Goal: Task Accomplishment & Management: Use online tool/utility

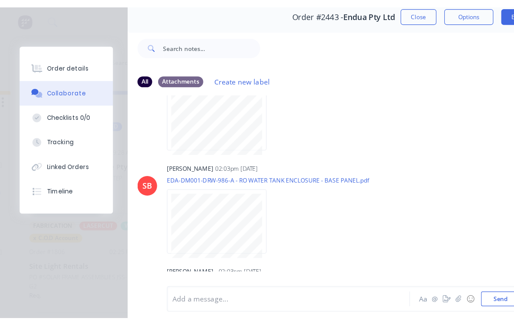
scroll to position [0, 507]
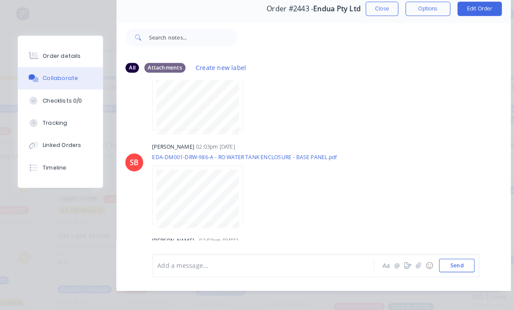
click at [306, 19] on div at bounding box center [363, 36] width 265 height 35
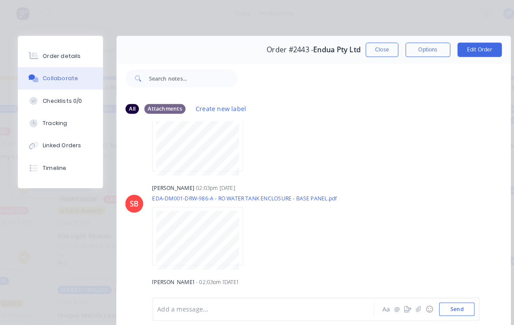
scroll to position [0, 0]
click at [363, 47] on button "Close" at bounding box center [371, 48] width 32 height 14
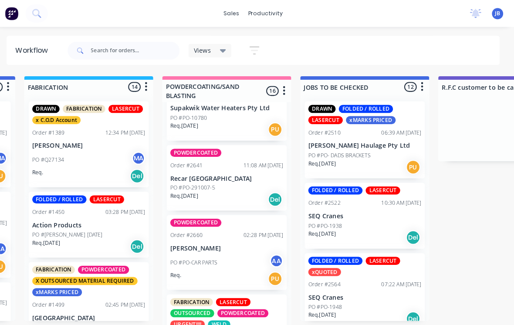
scroll to position [906, 0]
click at [215, 173] on div "POWDERCOATED Order #2641 11:08 AM 15/08/25 Recar Brisbane PO #PO-291007-5 Req. …" at bounding box center [231, 173] width 117 height 64
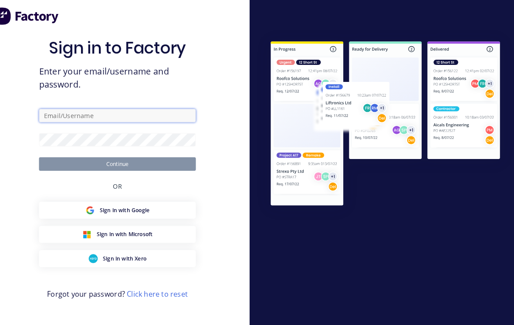
click at [138, 116] on input "text" at bounding box center [128, 112] width 152 height 13
type input "Jlbailey129@gmail.com"
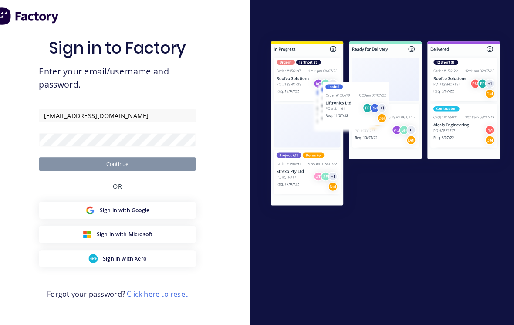
click at [114, 165] on button "Continue" at bounding box center [128, 159] width 152 height 13
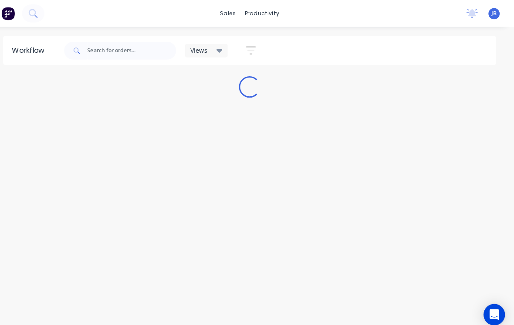
click at [346, 228] on div "Workflow Views Save new view None (Default) edit Show/Hide statuses Show line i…" at bounding box center [257, 171] width 514 height 272
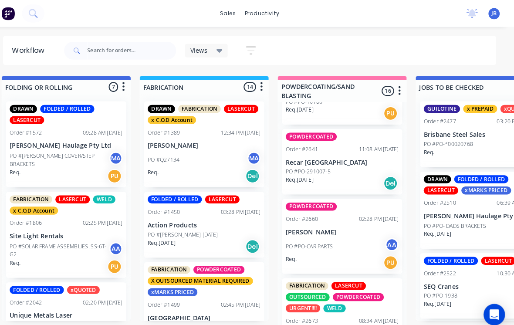
scroll to position [926, 0]
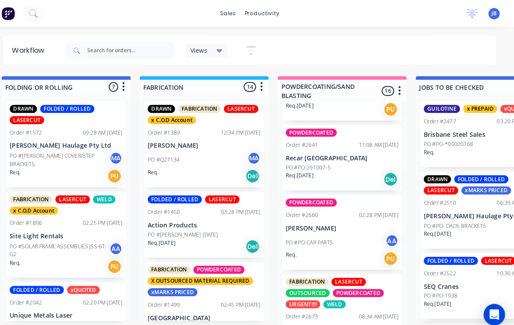
click at [348, 158] on p "Recar [GEOGRAPHIC_DATA]" at bounding box center [347, 153] width 110 height 7
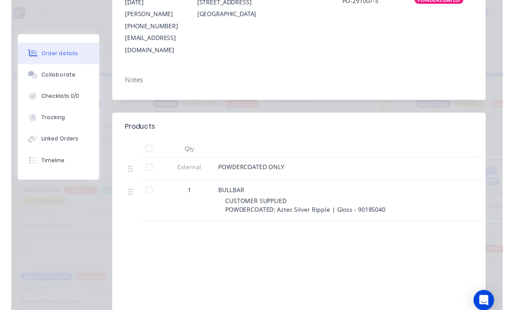
scroll to position [223, 0]
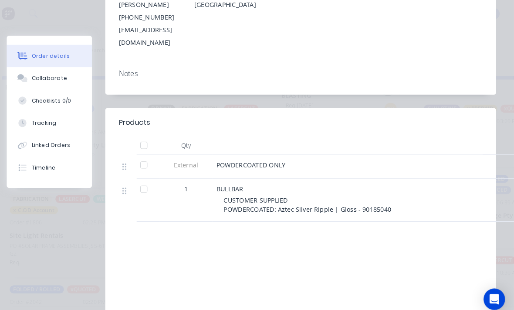
click at [315, 2] on div "Deliver to" at bounding box center [307, 11] width 60 height 73
click at [349, 196] on div "Products Qty External POWDERCOATED ONLY 1 BULLBAR CUSTOMER SUPPLIED POWDERCOATE…" at bounding box center [306, 231] width 379 height 252
click at [379, 0] on div "PO PO-291007-5" at bounding box center [380, 11] width 60 height 73
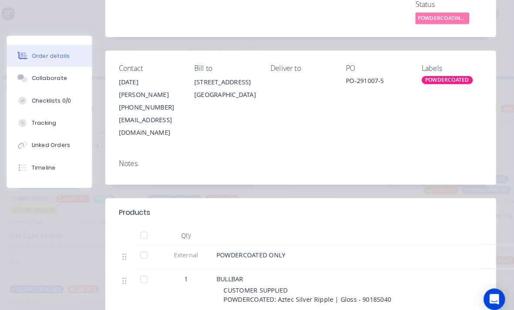
scroll to position [133, 0]
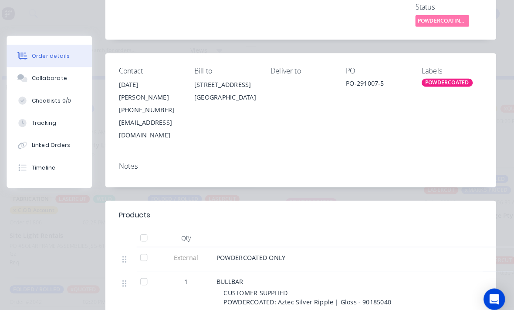
click at [45, 94] on div "Checklists 0/0" at bounding box center [64, 98] width 38 height 8
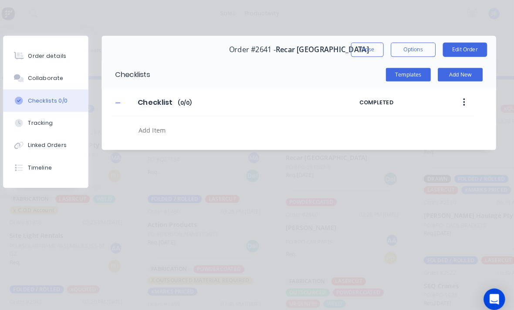
click at [44, 94] on button "Checklists 0/0" at bounding box center [58, 98] width 83 height 22
click at [39, 84] on button "Collaborate" at bounding box center [58, 76] width 83 height 22
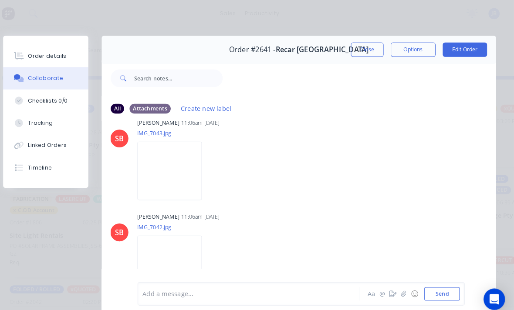
scroll to position [96, 0]
click at [162, 169] on img at bounding box center [179, 167] width 63 height 57
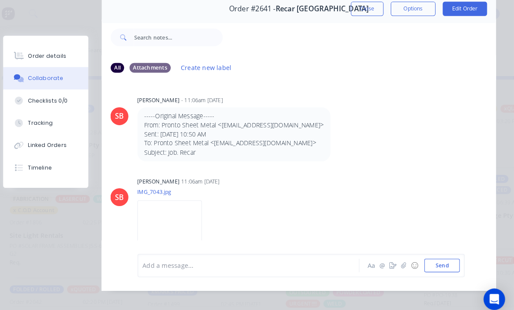
scroll to position [0, 0]
click at [38, 48] on button "Order details" at bounding box center [58, 55] width 83 height 22
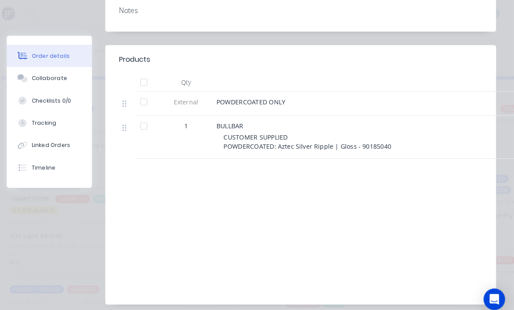
scroll to position [282, 0]
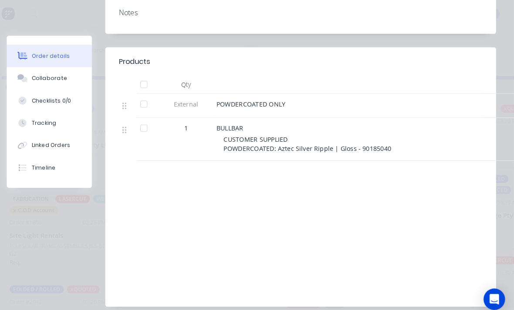
click at [45, 80] on div "Collaborate" at bounding box center [62, 76] width 34 height 8
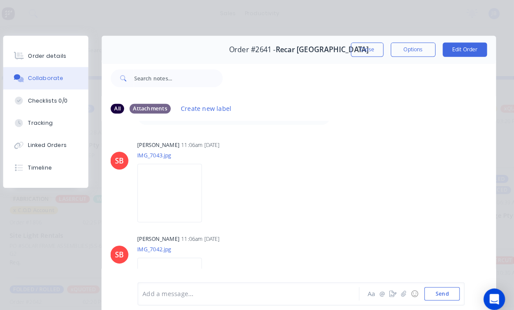
scroll to position [79, 0]
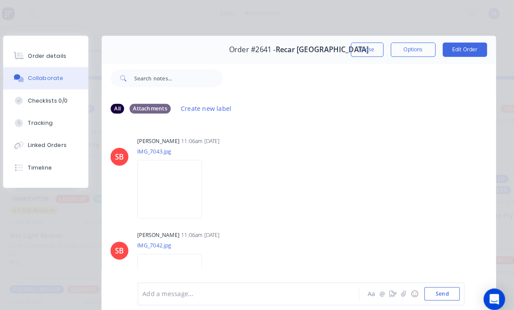
click at [156, 173] on img at bounding box center [179, 183] width 63 height 57
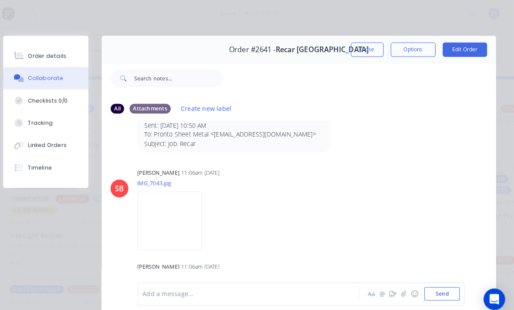
scroll to position [48, 0]
click at [355, 46] on button "Close" at bounding box center [371, 48] width 32 height 14
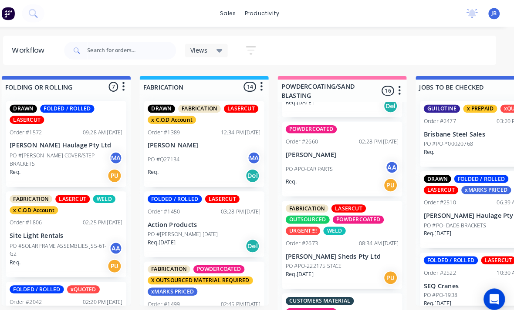
scroll to position [995, 0]
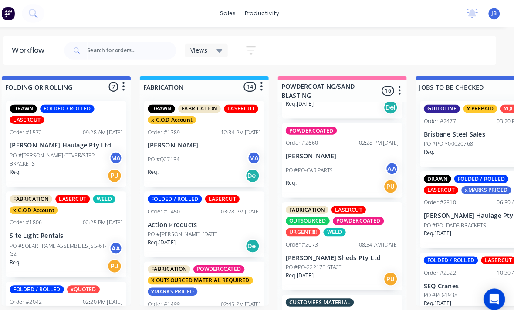
click at [292, 165] on p "PO #PO-CAR PARTS" at bounding box center [315, 166] width 46 height 8
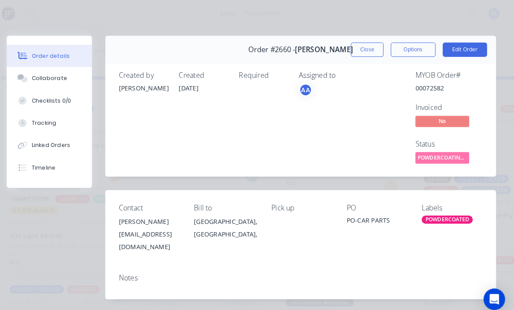
scroll to position [0, 0]
click at [355, 54] on button "Close" at bounding box center [371, 48] width 32 height 14
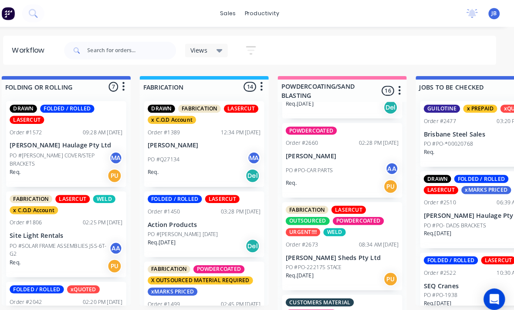
scroll to position [927, 0]
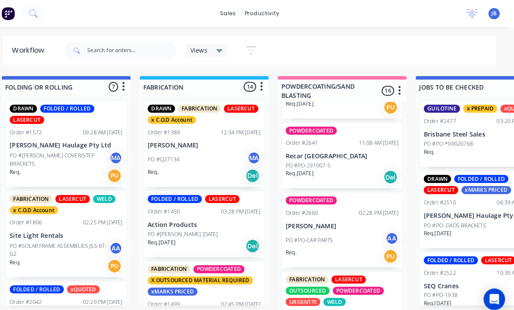
click at [292, 161] on p "PO #PO-291007-5" at bounding box center [314, 161] width 44 height 8
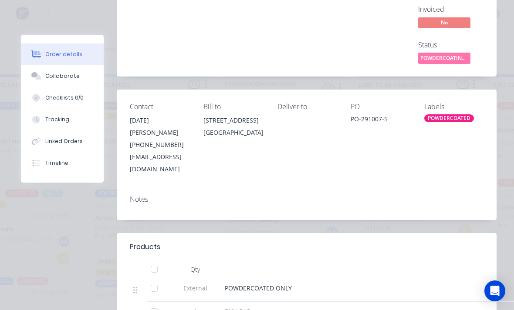
scroll to position [96, 0]
click at [480, 2] on div "MYOB Order # 00072562 Invoiced No Status POWDERCOATING/S..." at bounding box center [437, 19] width 91 height 92
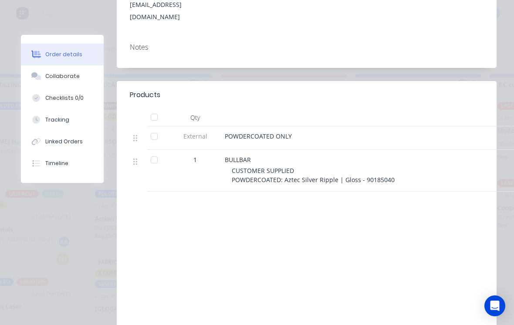
scroll to position [246, 0]
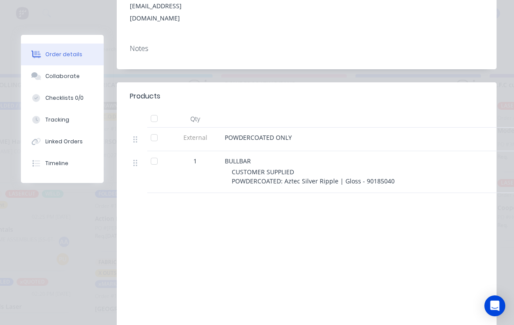
click at [54, 83] on button "Collaborate" at bounding box center [62, 76] width 83 height 22
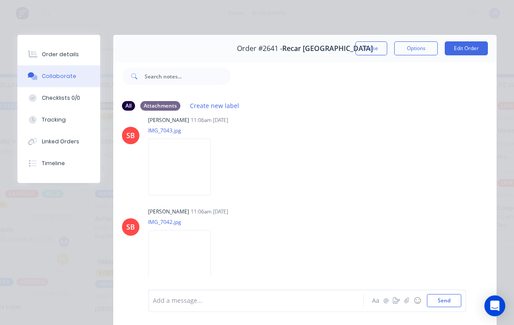
scroll to position [96, 0]
click at [47, 59] on button "Order details" at bounding box center [58, 55] width 83 height 22
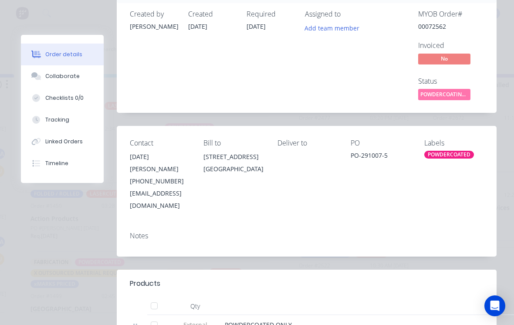
scroll to position [7, 0]
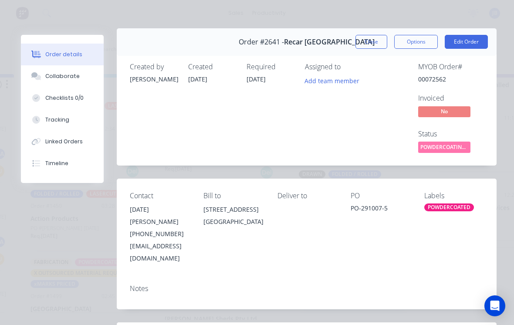
click at [362, 48] on button "Close" at bounding box center [371, 42] width 32 height 14
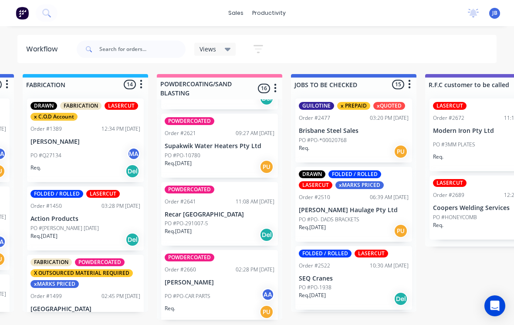
scroll to position [866, 0]
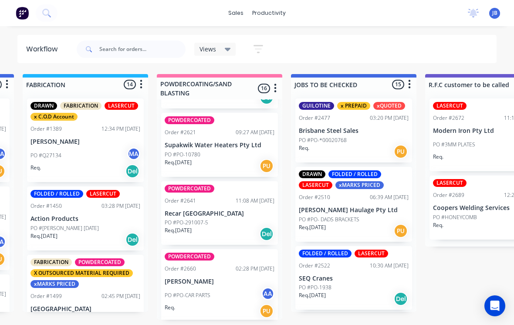
click at [189, 199] on div "Order #2641" at bounding box center [180, 201] width 31 height 8
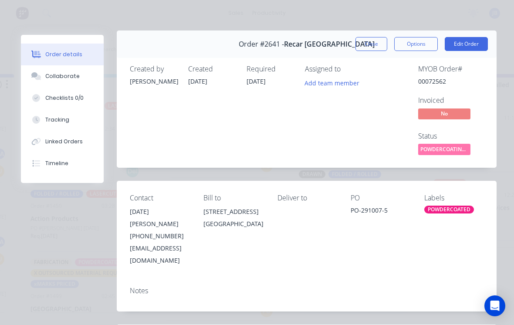
scroll to position [7, 0]
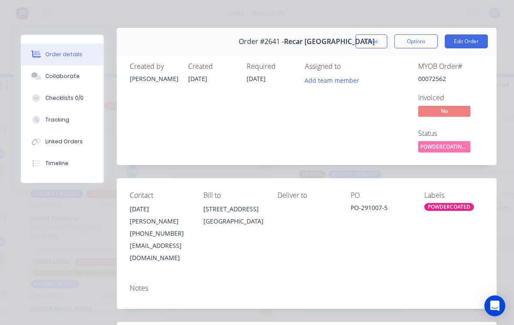
click at [358, 40] on button "Close" at bounding box center [371, 41] width 32 height 14
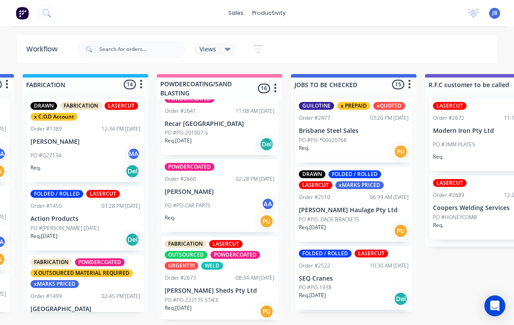
scroll to position [955, 0]
click at [205, 198] on div "PO #PO-CAR PARTS AA" at bounding box center [220, 206] width 110 height 17
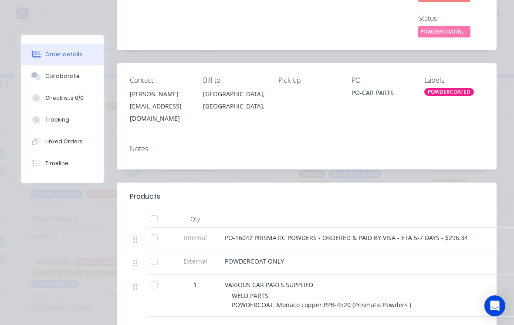
scroll to position [120, 0]
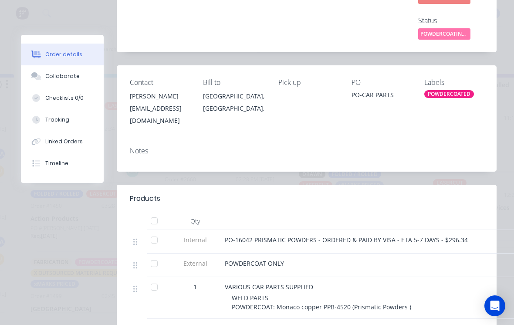
click at [34, 76] on icon at bounding box center [34, 74] width 7 height 5
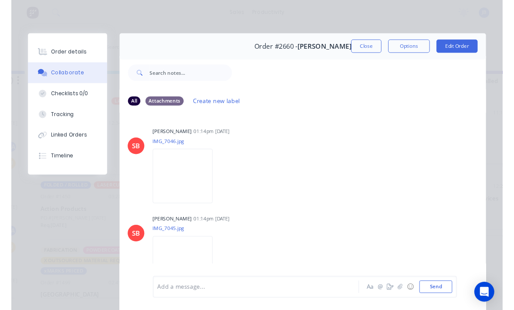
scroll to position [0, 0]
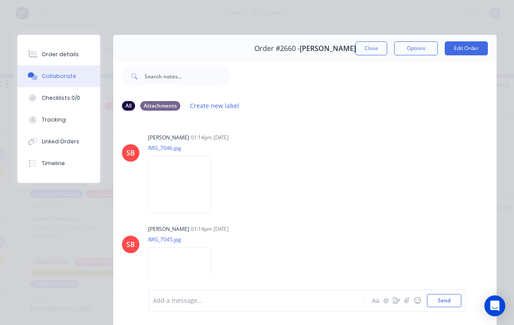
click at [159, 193] on img at bounding box center [179, 184] width 63 height 57
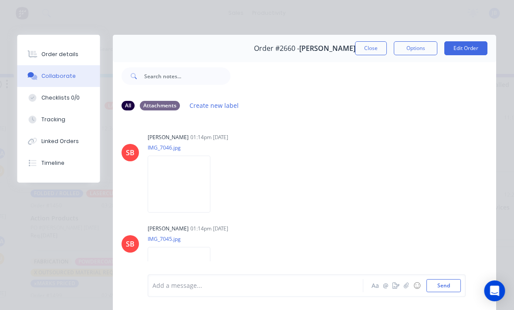
scroll to position [0, 666]
click at [54, 62] on button "Order details" at bounding box center [58, 55] width 83 height 22
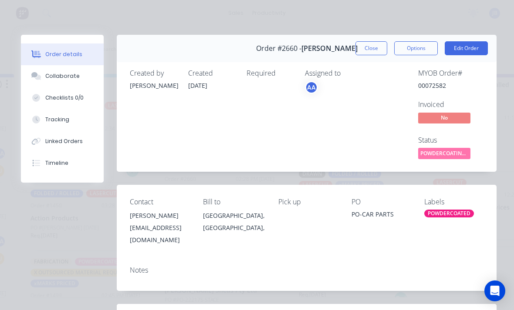
scroll to position [0, 0]
click at [369, 47] on button "Close" at bounding box center [371, 48] width 32 height 14
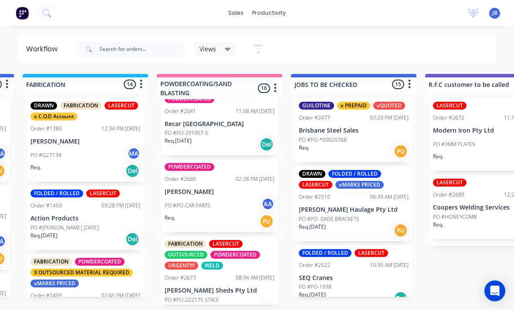
click at [179, 141] on p "Req. 15/08/25" at bounding box center [178, 141] width 27 height 8
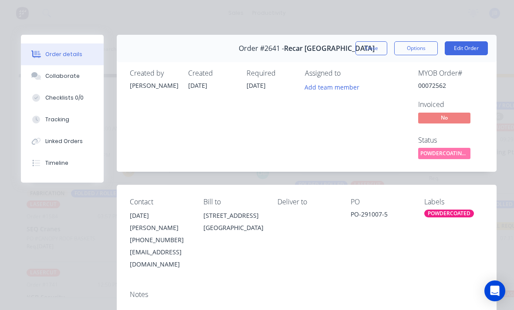
click at [372, 47] on button "Close" at bounding box center [371, 48] width 32 height 14
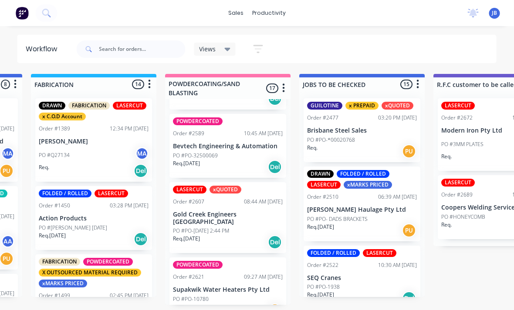
scroll to position [792, 0]
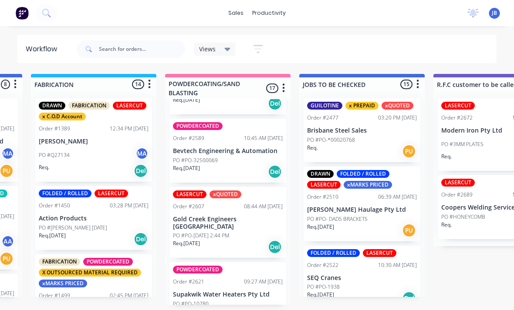
click at [232, 217] on div "LASERCUT xQUOTED Order #2607 08:44 AM [DATE] Gold Creek Engineers [GEOGRAPHIC_D…" at bounding box center [228, 222] width 117 height 71
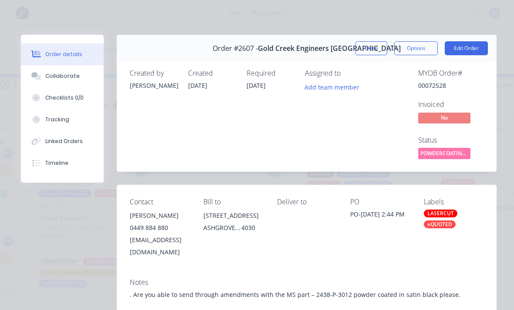
scroll to position [0, 0]
click at [372, 50] on button "Close" at bounding box center [371, 48] width 32 height 14
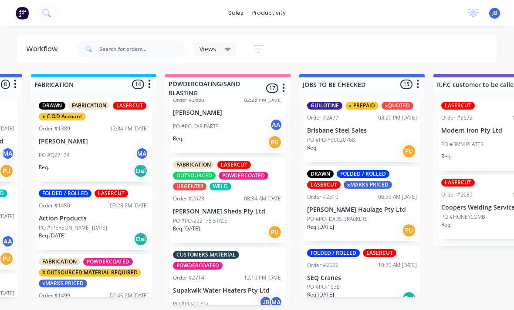
scroll to position [1110, 0]
click at [185, 208] on p "[PERSON_NAME] Sheds Pty Ltd" at bounding box center [228, 211] width 110 height 7
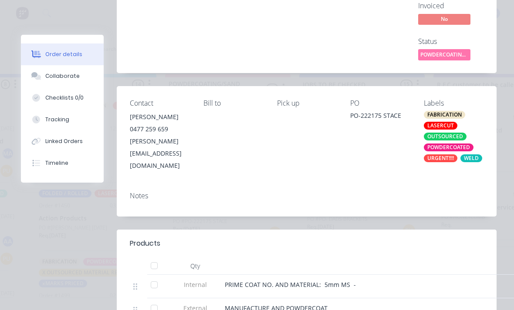
scroll to position [233, 0]
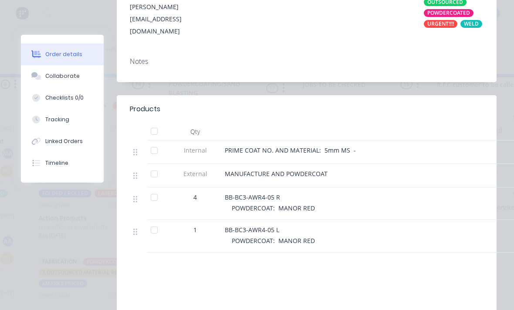
click at [148, 134] on div at bounding box center [153, 131] width 17 height 17
click at [47, 127] on button "Tracking" at bounding box center [62, 120] width 83 height 22
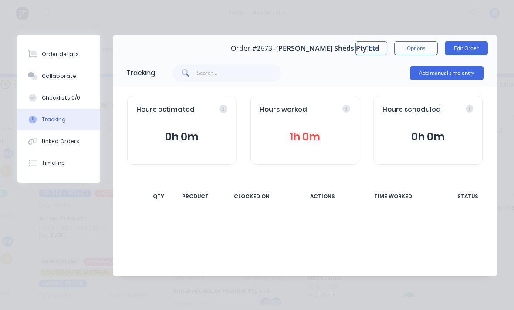
scroll to position [0, 0]
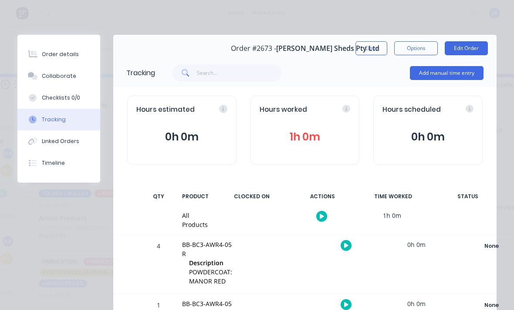
click at [444, 73] on button "Add manual time entry" at bounding box center [447, 73] width 74 height 14
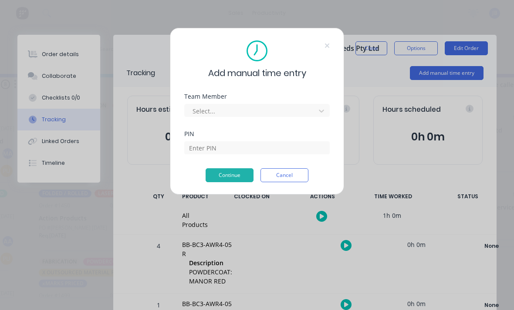
click at [300, 97] on div "Team Member" at bounding box center [256, 97] width 145 height 6
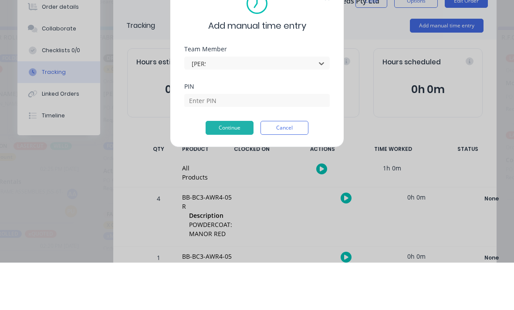
type input "[PERSON_NAME]"
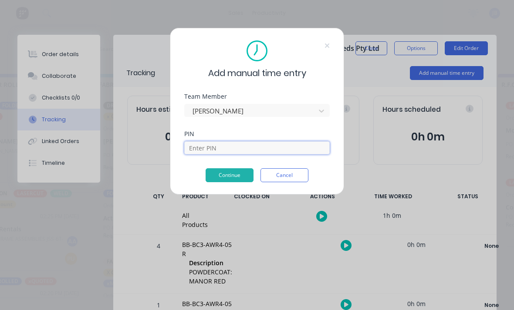
click at [300, 149] on input at bounding box center [256, 147] width 145 height 13
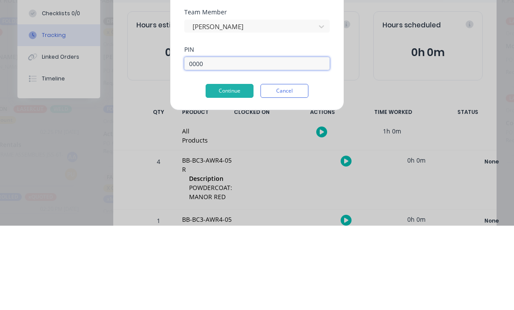
type input "0000"
click at [200, 101] on div "Add manual time entry Team Member [PERSON_NAME] PIN 0000 Continue Cancel" at bounding box center [257, 111] width 174 height 167
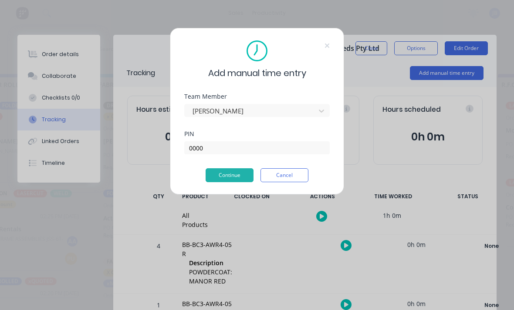
click at [218, 177] on button "Continue" at bounding box center [229, 175] width 48 height 14
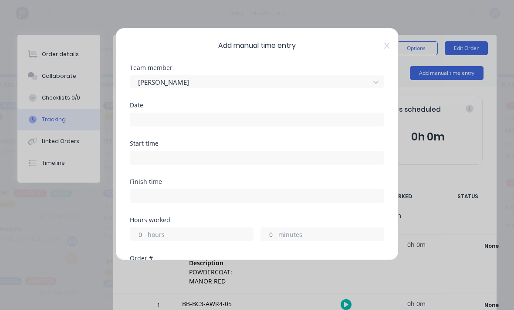
click at [145, 118] on input at bounding box center [256, 119] width 253 height 13
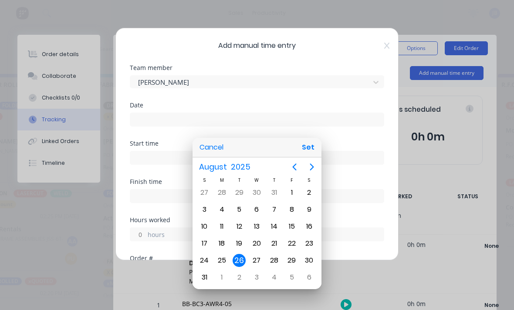
click at [310, 142] on button "Set" at bounding box center [308, 148] width 20 height 16
type input "[DATE]"
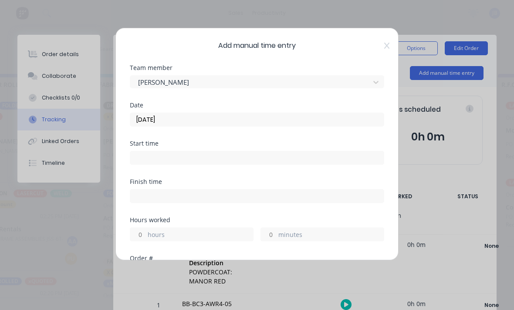
click at [284, 232] on label "minutes" at bounding box center [330, 235] width 105 height 11
click at [276, 232] on input "minutes" at bounding box center [268, 234] width 15 height 13
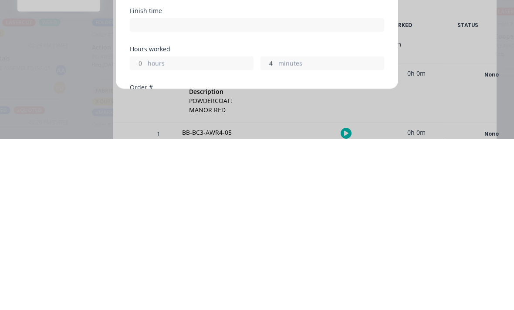
scroll to position [23, 605]
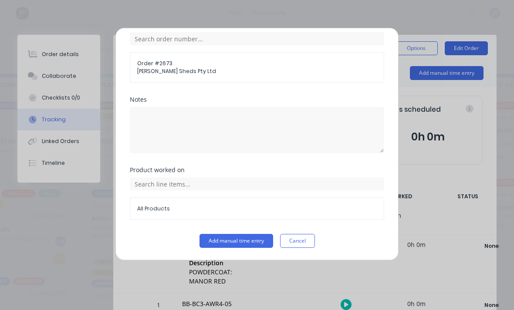
type input "45"
click at [240, 242] on button "Add manual time entry" at bounding box center [236, 241] width 74 height 14
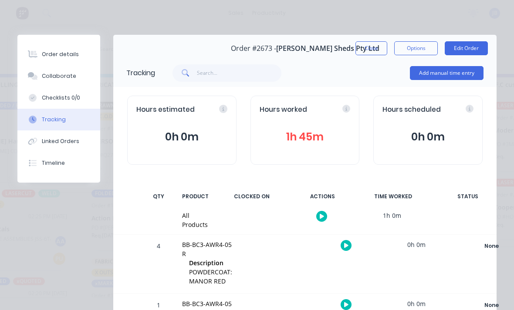
click at [368, 46] on button "Close" at bounding box center [371, 48] width 32 height 14
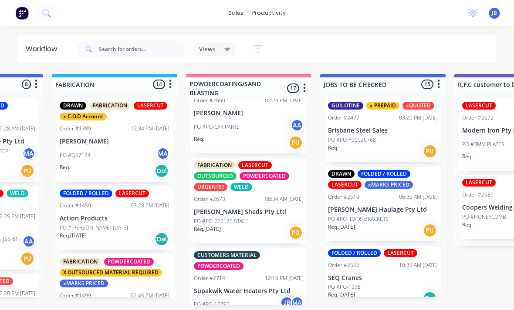
scroll to position [23, 684]
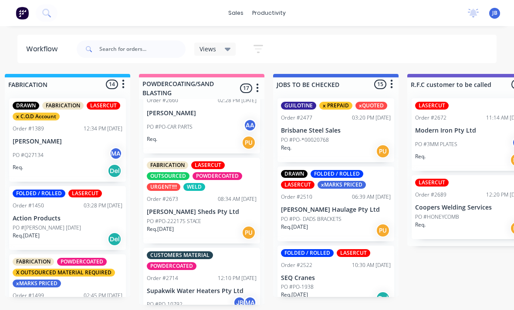
click at [214, 218] on div "PO #PO-222175 STACE" at bounding box center [202, 222] width 110 height 8
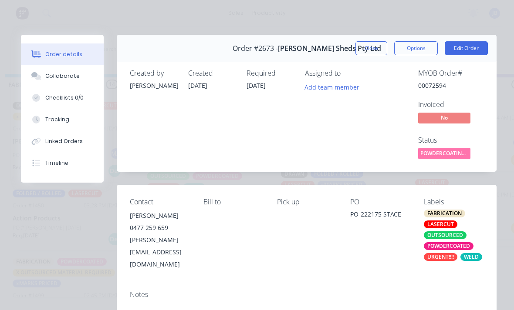
click at [48, 73] on div "Collaborate" at bounding box center [62, 76] width 34 height 8
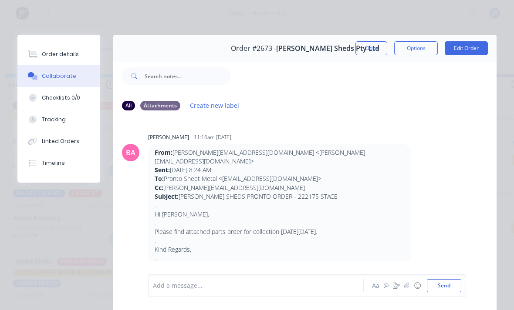
click at [317, 289] on div at bounding box center [258, 286] width 210 height 9
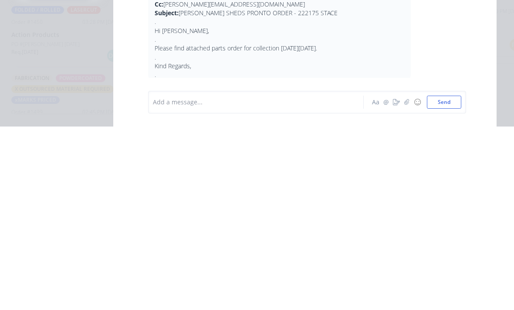
scroll to position [296, 0]
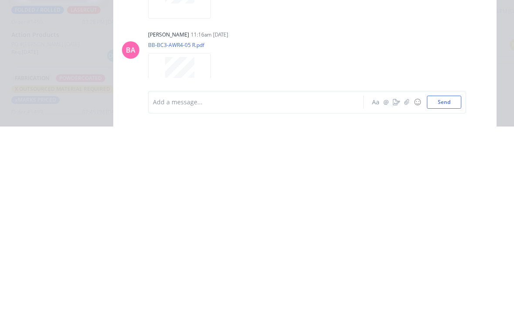
click at [405, 283] on icon "button" at bounding box center [406, 286] width 5 height 6
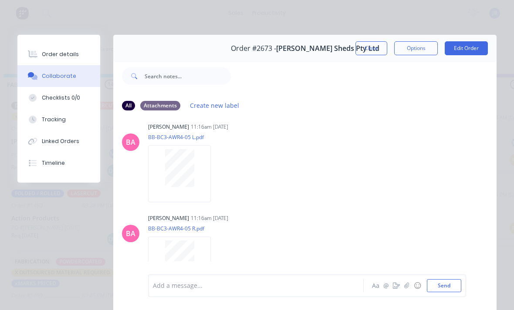
click at [409, 285] on icon "button" at bounding box center [406, 286] width 5 height 6
click at [456, 290] on button "Send" at bounding box center [443, 285] width 34 height 13
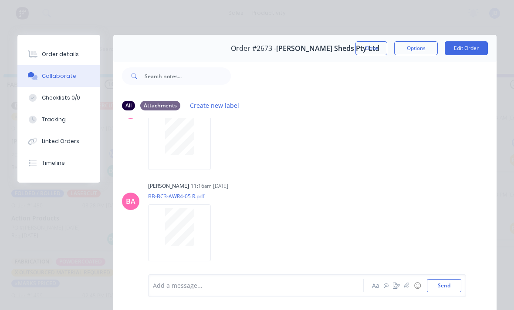
click at [368, 45] on button "Close" at bounding box center [371, 48] width 32 height 14
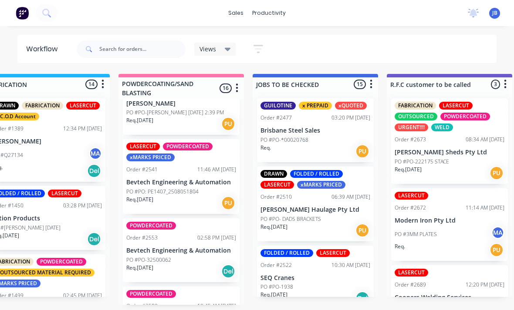
scroll to position [623, 0]
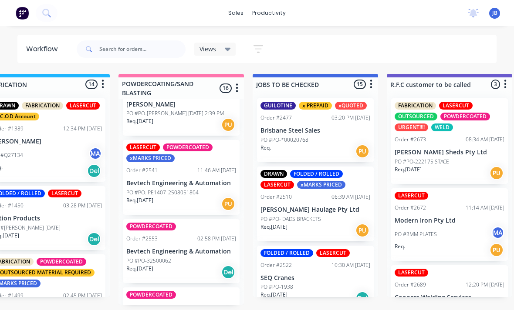
click at [197, 175] on div "11:46 AM [DATE]" at bounding box center [216, 171] width 39 height 8
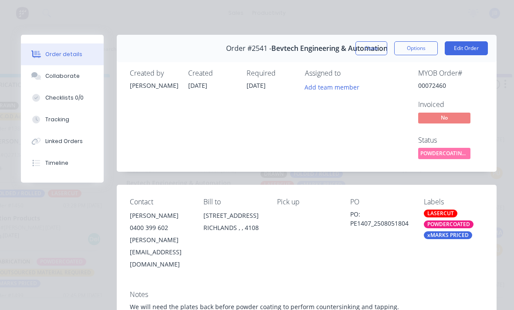
scroll to position [0, 0]
click at [372, 54] on button "Close" at bounding box center [371, 48] width 32 height 14
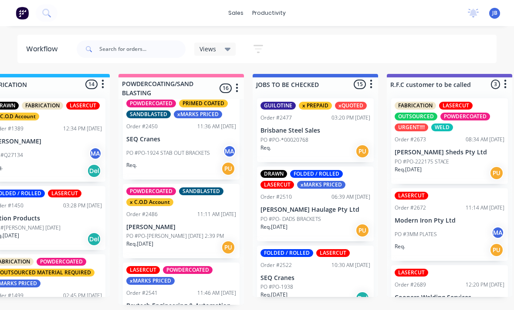
scroll to position [499, 0]
